Goal: Navigation & Orientation: Find specific page/section

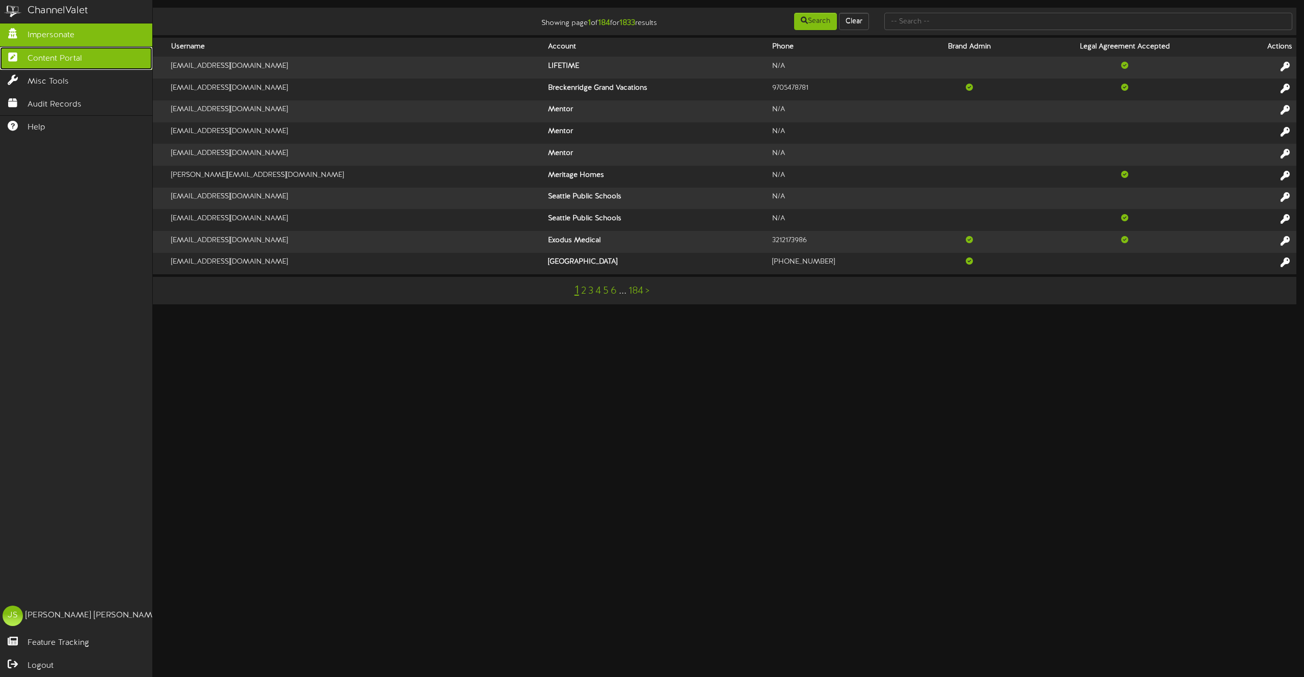
click at [46, 60] on span "Content Portal" at bounding box center [55, 59] width 55 height 12
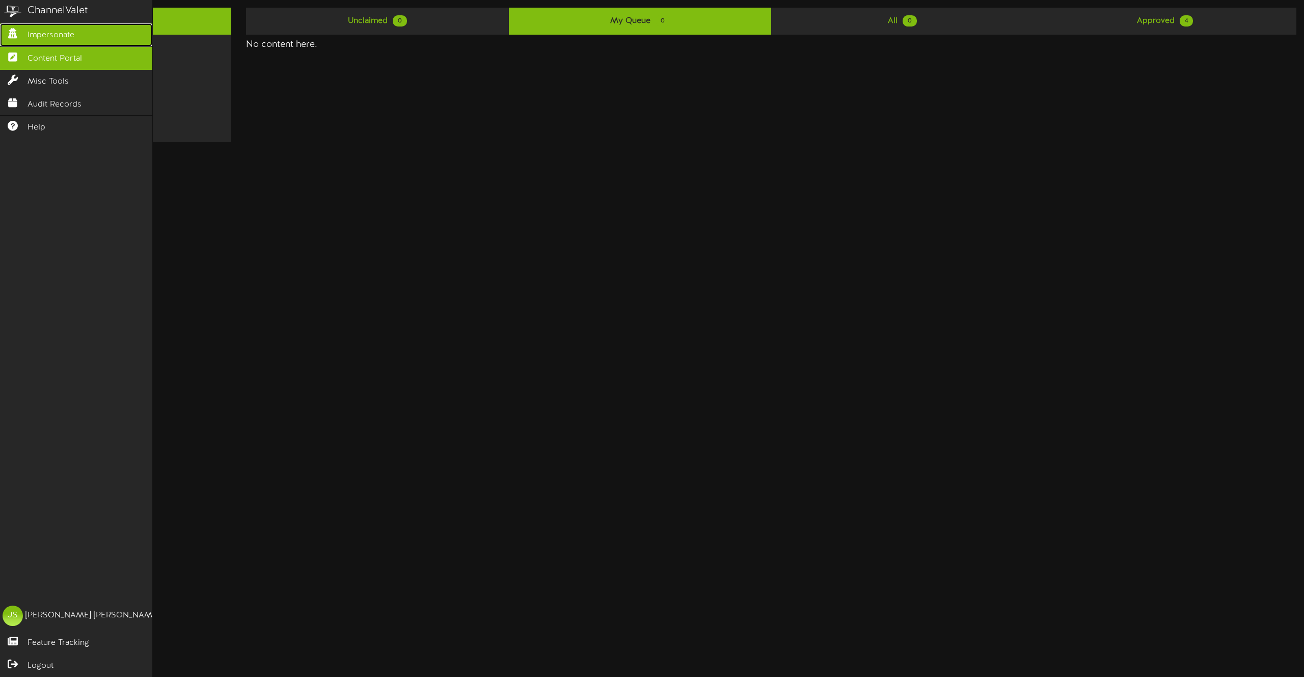
click at [62, 28] on link "Impersonate" at bounding box center [76, 34] width 152 height 23
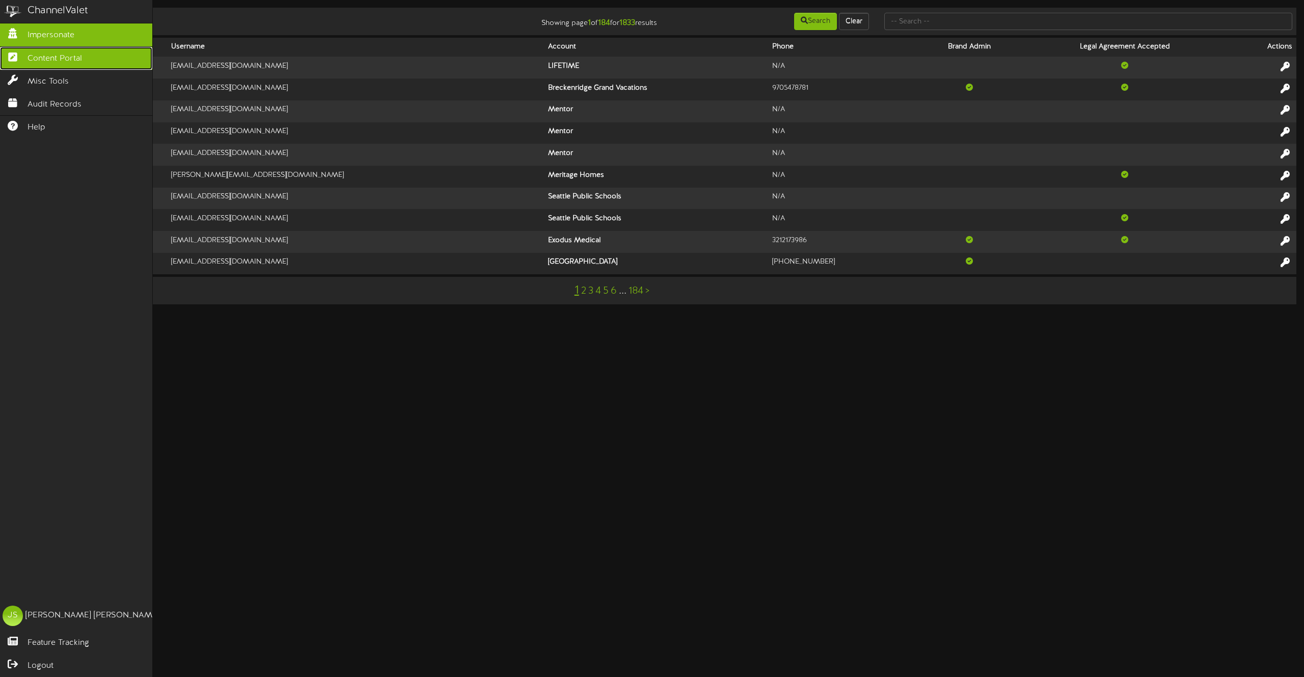
click at [37, 56] on span "Content Portal" at bounding box center [55, 59] width 55 height 12
